Goal: Information Seeking & Learning: Learn about a topic

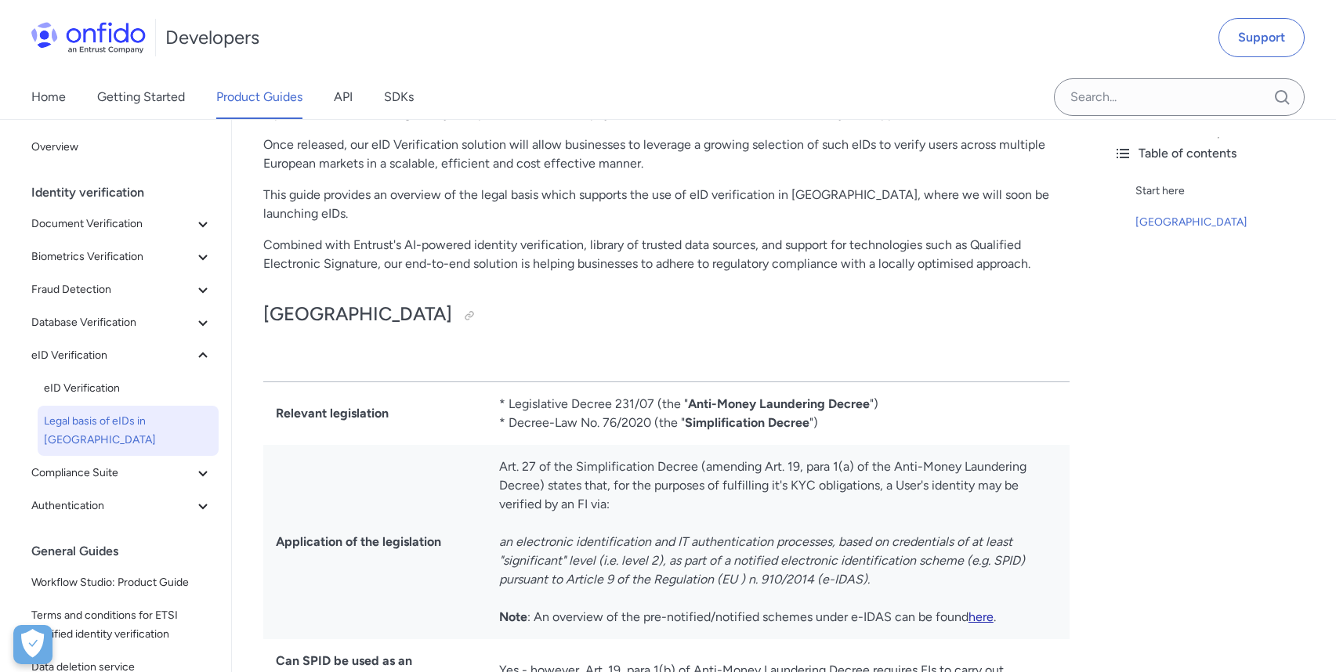
scroll to position [313, 0]
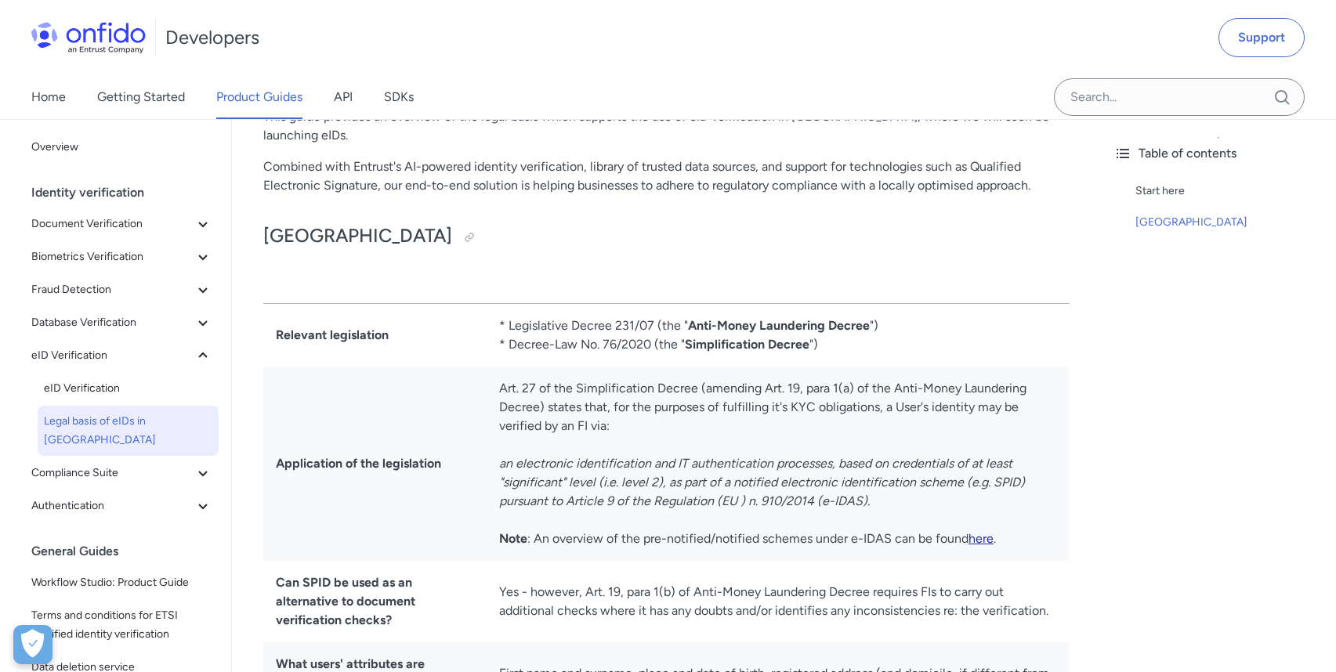
click at [981, 531] on link "here" at bounding box center [980, 538] width 25 height 15
click at [104, 356] on span "eID Verification" at bounding box center [112, 355] width 162 height 19
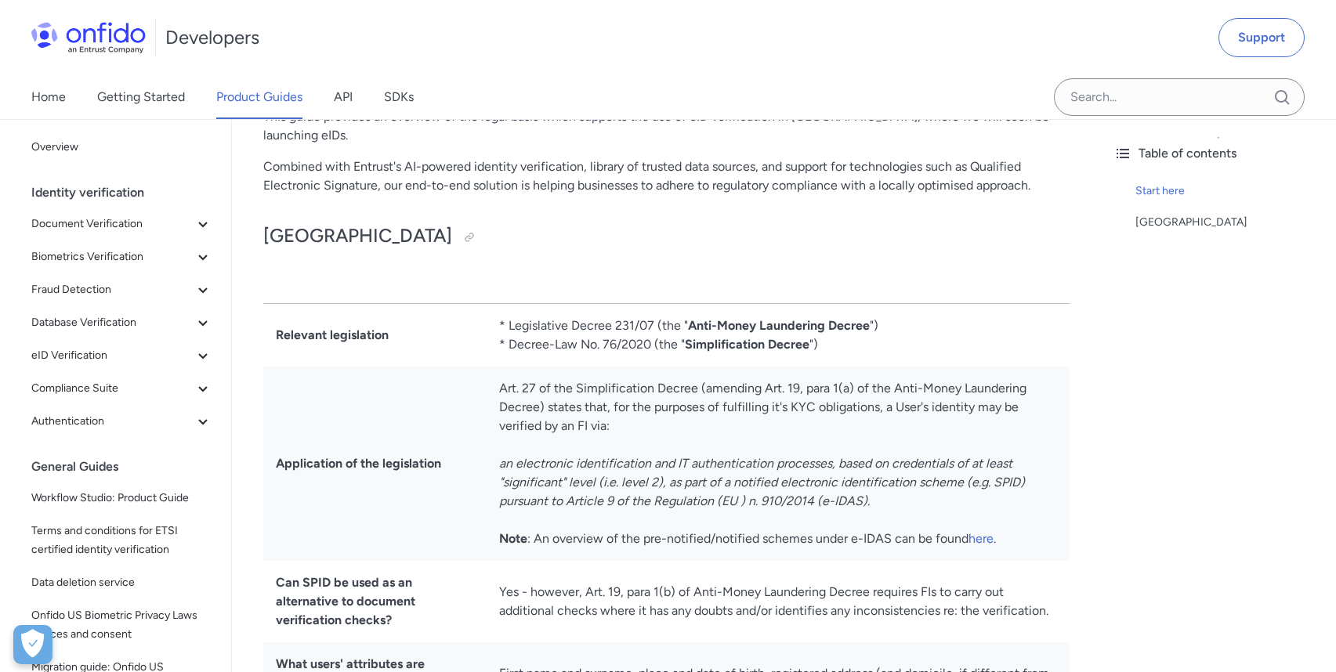
scroll to position [0, 0]
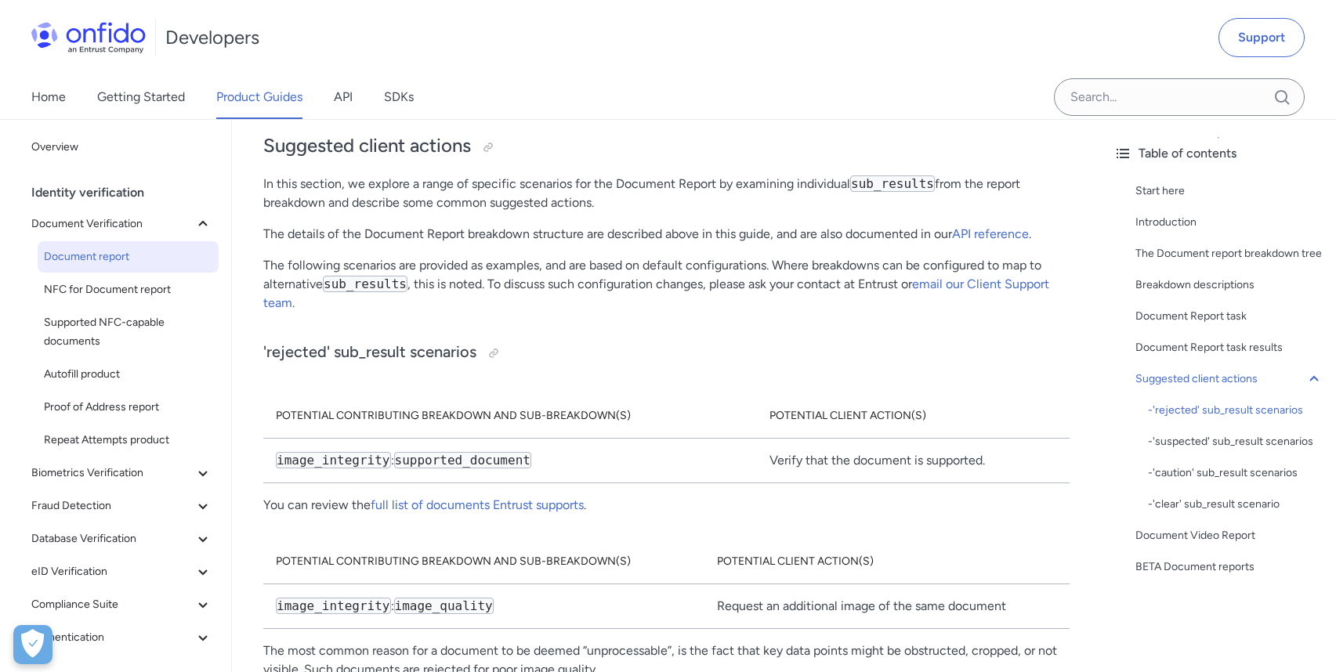
scroll to position [8227, 0]
